Goal: Task Accomplishment & Management: Use online tool/utility

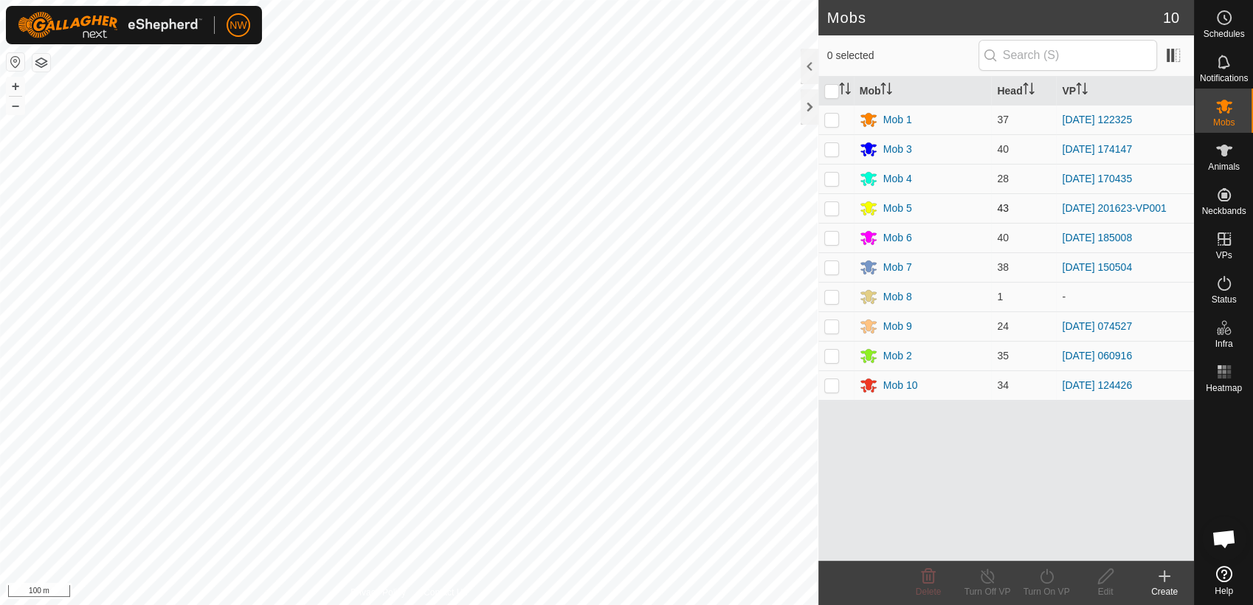
click at [831, 204] on p-checkbox at bounding box center [831, 208] width 15 height 12
checkbox input "true"
click at [983, 575] on icon at bounding box center [987, 576] width 18 height 18
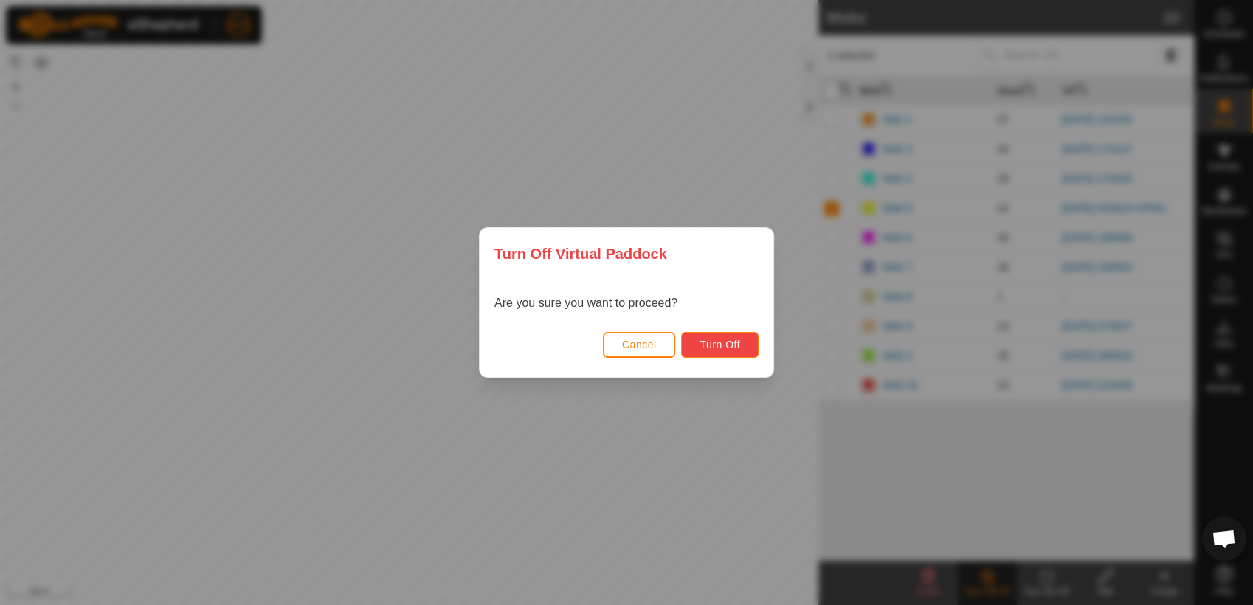
click at [702, 339] on button "Turn Off" at bounding box center [719, 345] width 77 height 26
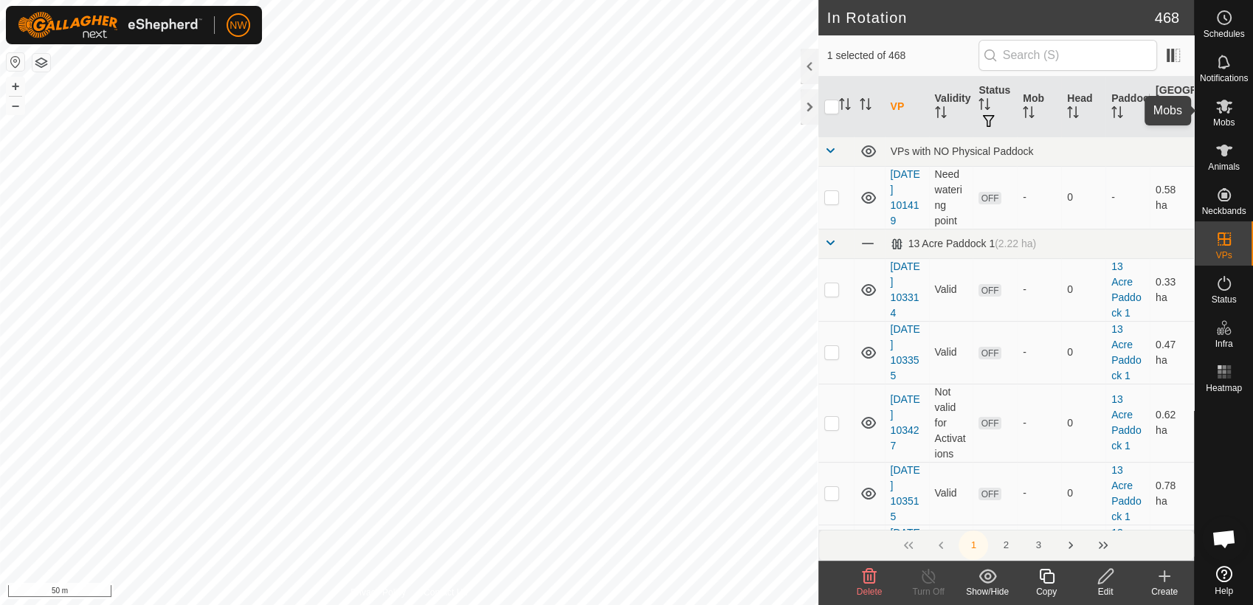
click at [1225, 115] on es-mob-svg-icon at bounding box center [1224, 106] width 27 height 24
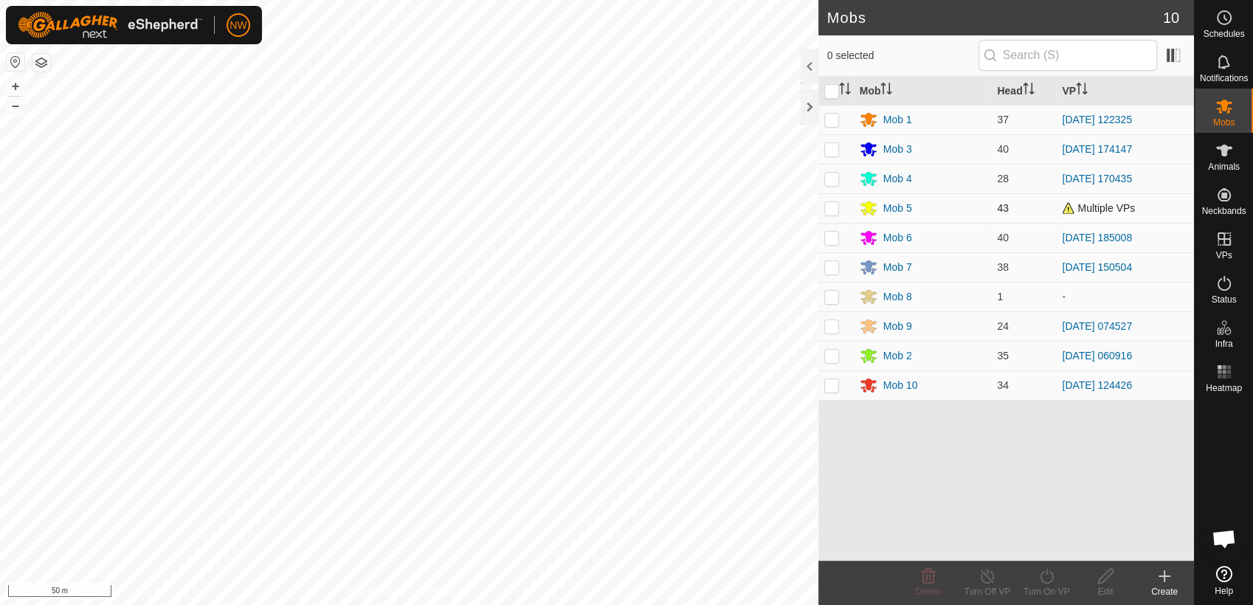
drag, startPoint x: 831, startPoint y: 206, endPoint x: 835, endPoint y: 218, distance: 12.4
click at [831, 207] on p-checkbox at bounding box center [831, 208] width 15 height 12
checkbox input "true"
click at [1047, 576] on icon at bounding box center [1046, 576] width 18 height 18
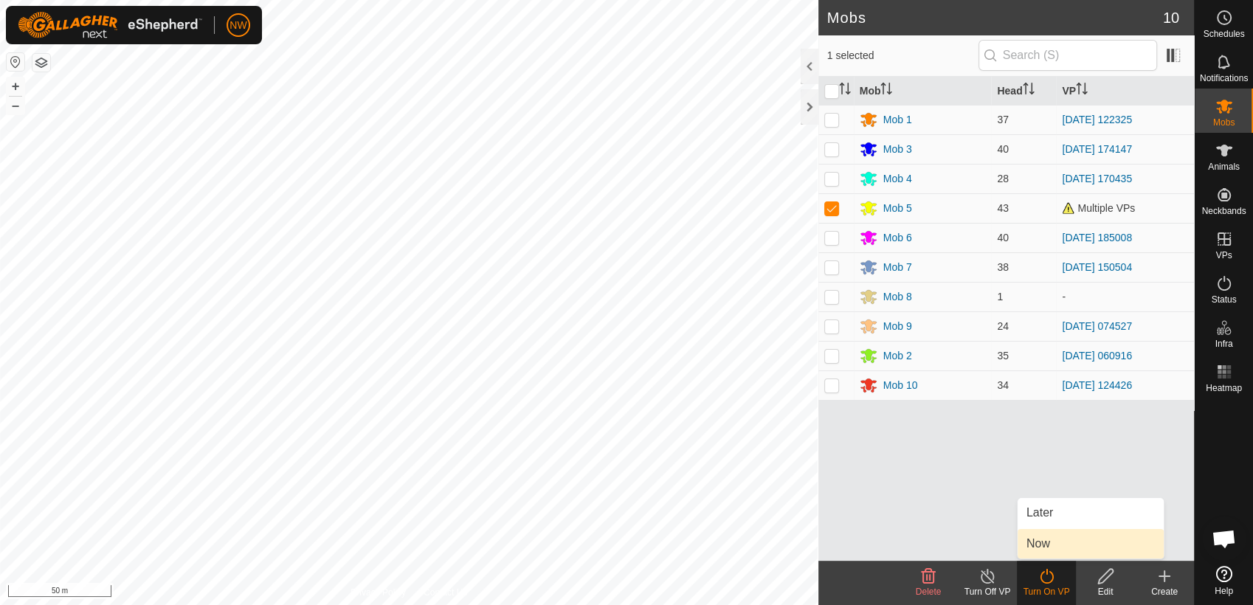
click at [1047, 542] on link "Now" at bounding box center [1090, 544] width 146 height 30
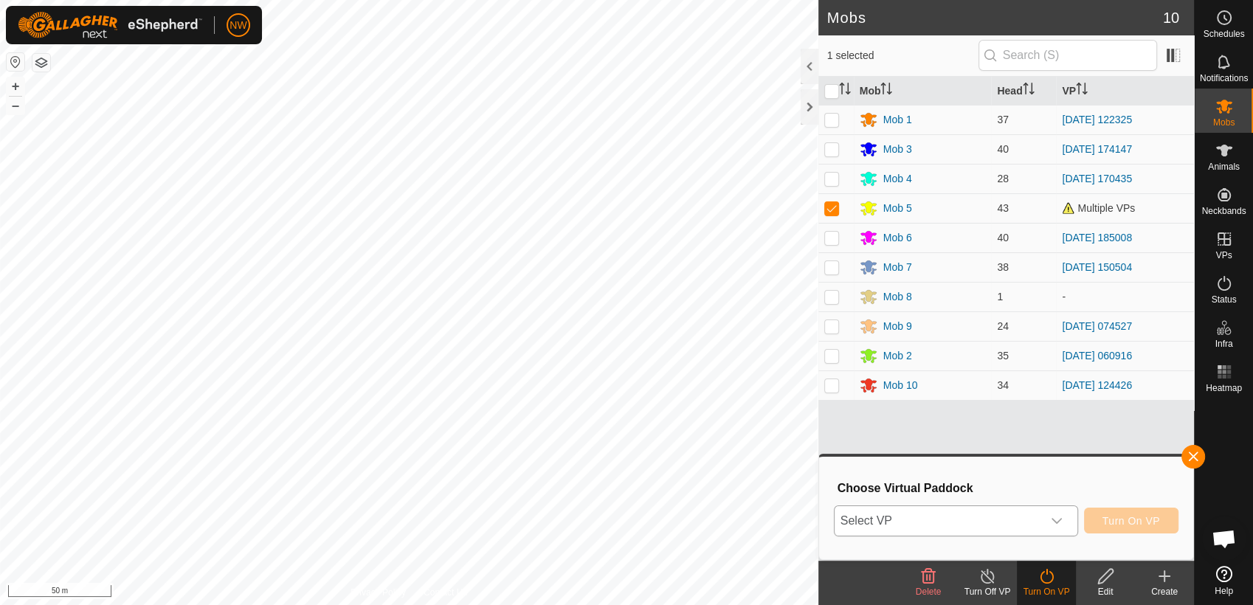
click at [1058, 519] on icon "dropdown trigger" at bounding box center [1057, 521] width 12 height 12
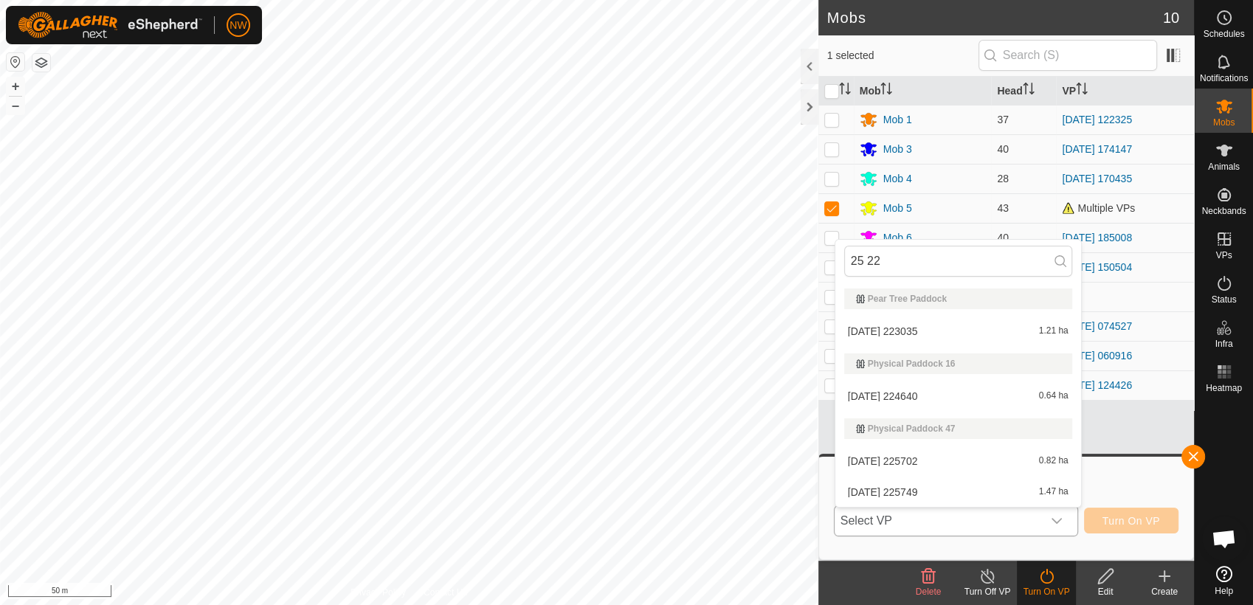
type input "25 22"
click at [915, 322] on li "[DATE] 223035 1.21 ha" at bounding box center [958, 332] width 246 height 30
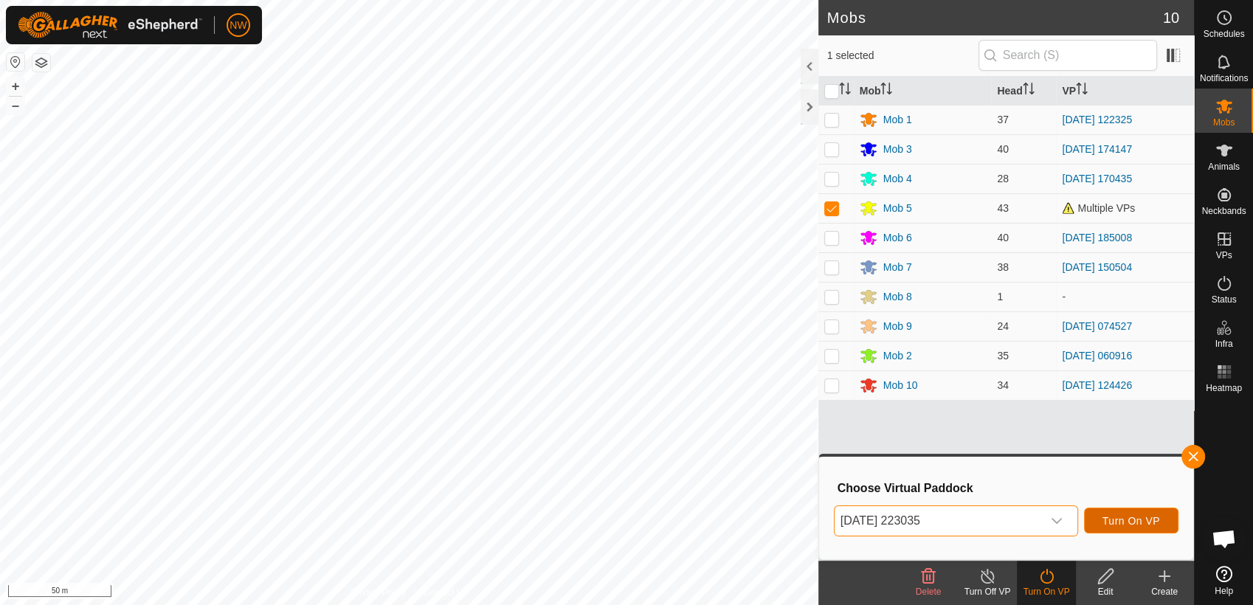
click at [1131, 519] on span "Turn On VP" at bounding box center [1131, 521] width 58 height 12
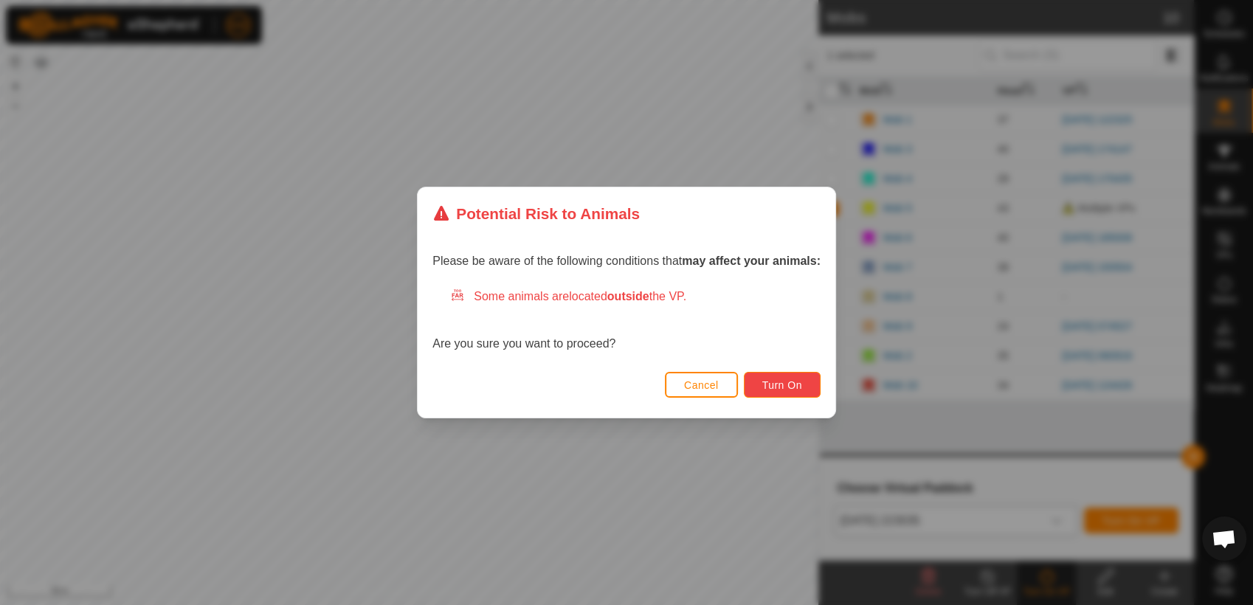
click at [779, 377] on button "Turn On" at bounding box center [782, 385] width 77 height 26
